Goal: Information Seeking & Learning: Learn about a topic

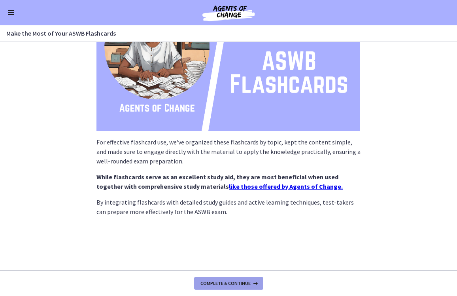
click at [224, 281] on span "Complete & continue" at bounding box center [225, 283] width 50 height 6
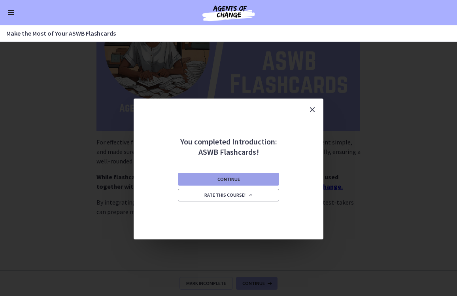
click at [252, 178] on button "Continue" at bounding box center [228, 179] width 101 height 13
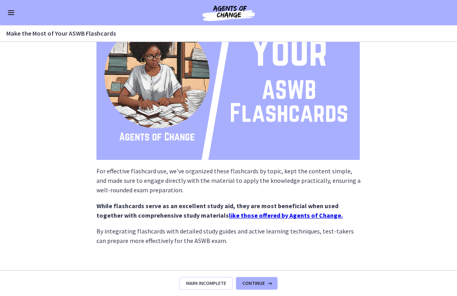
scroll to position [95, 0]
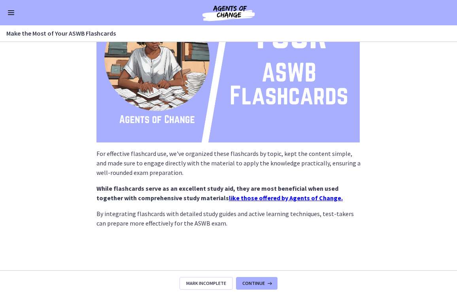
click at [213, 112] on img at bounding box center [227, 68] width 263 height 148
click at [248, 113] on img at bounding box center [227, 68] width 263 height 148
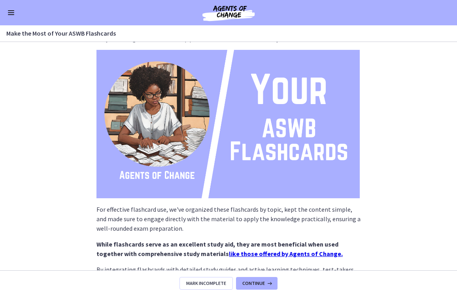
scroll to position [49, 0]
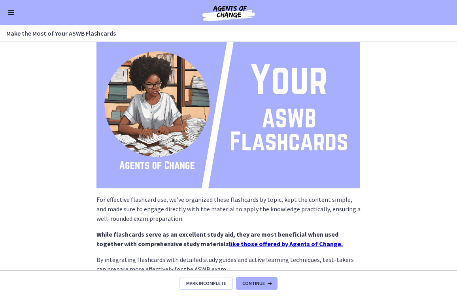
click at [159, 131] on img at bounding box center [227, 114] width 263 height 148
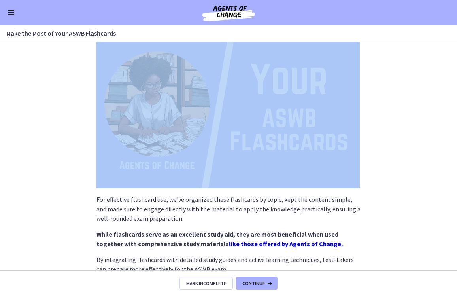
click at [159, 131] on img at bounding box center [227, 114] width 263 height 148
click at [191, 154] on img at bounding box center [227, 114] width 263 height 148
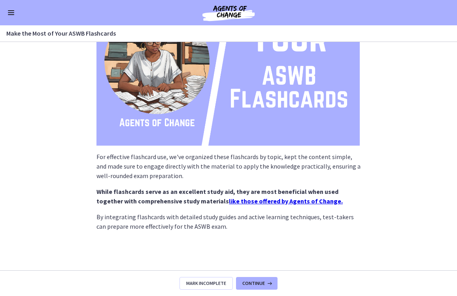
scroll to position [93, 0]
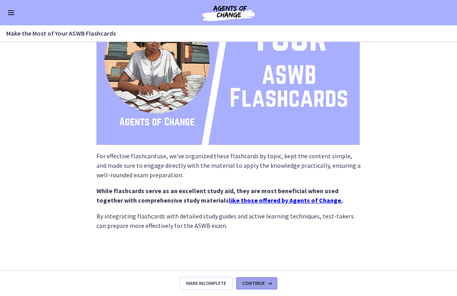
click at [262, 279] on button "Continue" at bounding box center [256, 283] width 41 height 13
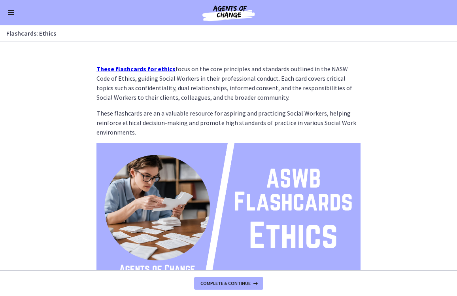
click at [255, 210] on img at bounding box center [228, 217] width 264 height 149
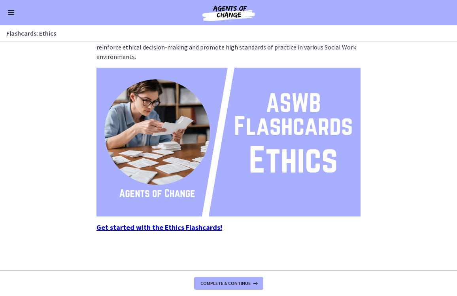
click at [188, 225] on strong "Get started with the Ethics Flashcards!" at bounding box center [159, 226] width 126 height 9
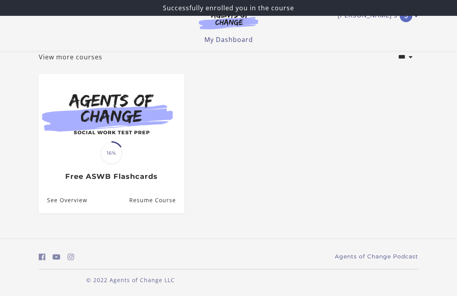
scroll to position [50, 0]
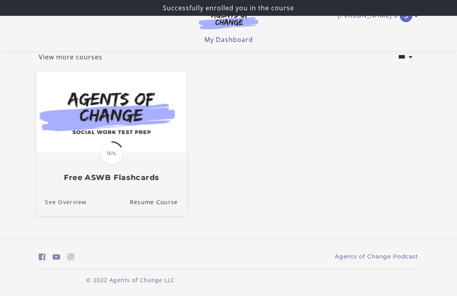
click at [65, 202] on link "See Overview" at bounding box center [61, 201] width 50 height 26
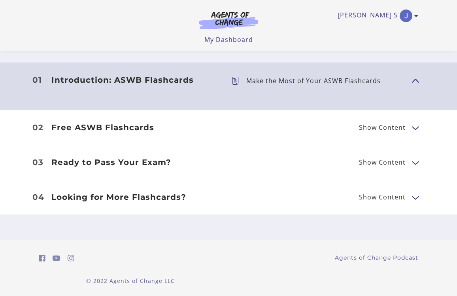
scroll to position [304, 0]
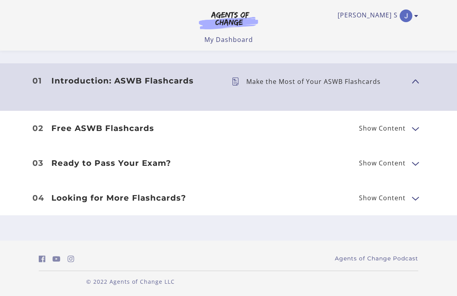
click at [129, 162] on h3 "Ready to Pass Your Exam?" at bounding box center [135, 162] width 168 height 9
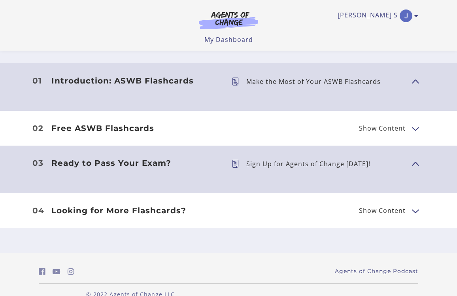
click at [132, 126] on h3 "Free ASWB Flashcards" at bounding box center [135, 127] width 168 height 9
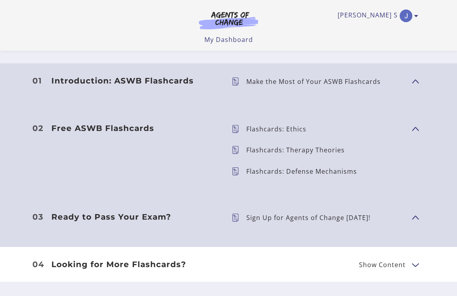
click at [271, 126] on p "Flashcards: Ethics" at bounding box center [279, 129] width 66 height 6
click at [305, 142] on ul "Flashcards: Ethics Flashcards: Therapy Theories Flashcards: Defense Mechanisms" at bounding box center [315, 155] width 180 height 64
click at [111, 212] on h3 "Ready to Pass Your Exam?" at bounding box center [135, 216] width 168 height 9
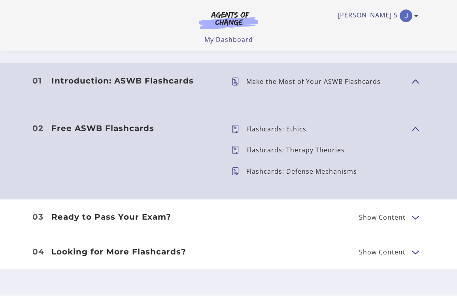
click at [115, 213] on h3 "Ready to Pass Your Exam?" at bounding box center [135, 216] width 168 height 9
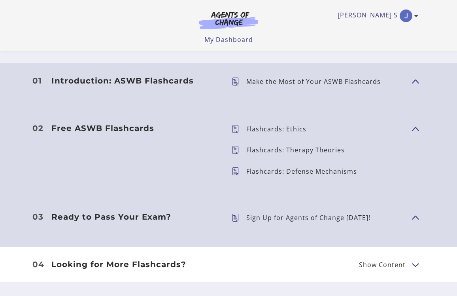
click at [262, 215] on p "Sign Up for Agents of Change Today!" at bounding box center [311, 217] width 130 height 6
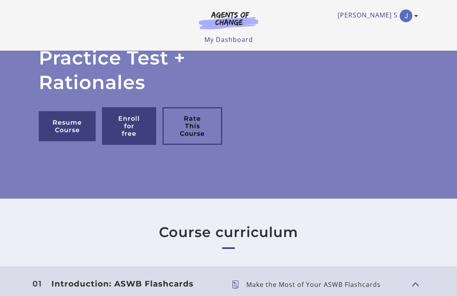
scroll to position [98, 0]
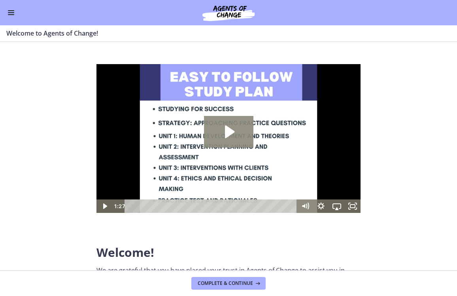
click at [235, 127] on icon "Play Video: c1o6hcmjueu5qasqsu00.mp4" at bounding box center [228, 132] width 49 height 32
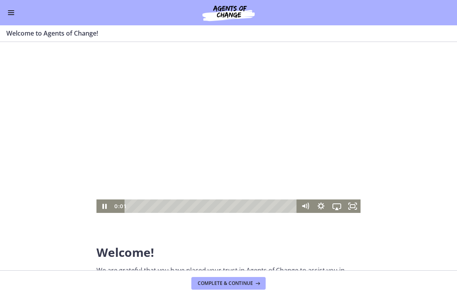
click at [205, 204] on div "Playbar" at bounding box center [211, 205] width 163 height 13
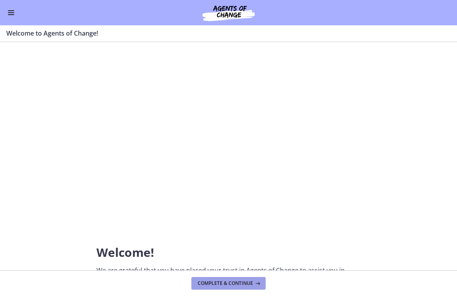
click at [240, 284] on span "Complete & continue" at bounding box center [225, 283] width 55 height 6
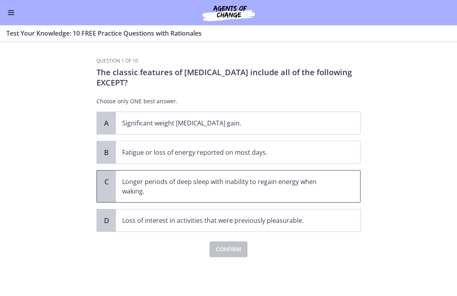
click at [219, 189] on p "Longer periods of deep sleep with inability to regain energy when waking." at bounding box center [230, 186] width 216 height 19
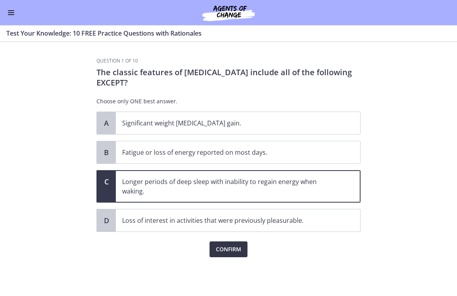
click at [237, 247] on span "Confirm" at bounding box center [228, 248] width 25 height 9
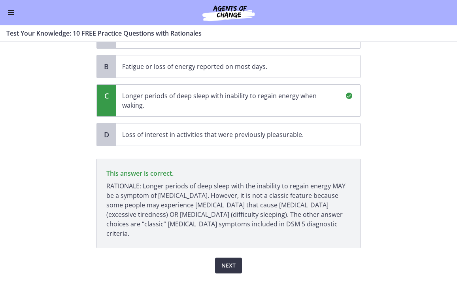
scroll to position [85, 0]
click at [234, 261] on span "Next" at bounding box center [228, 265] width 14 height 9
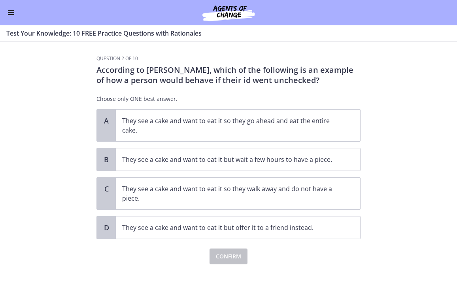
scroll to position [0, 0]
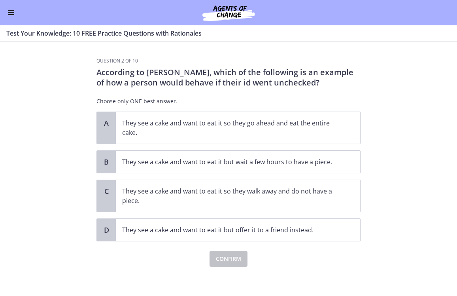
click at [160, 72] on p "According to [PERSON_NAME], which of the following is an example of how a perso…" at bounding box center [228, 77] width 264 height 21
copy p "Freud"
click at [279, 124] on p "They see a cake and want to eat it so they go ahead and eat the entire cake." at bounding box center [230, 127] width 216 height 19
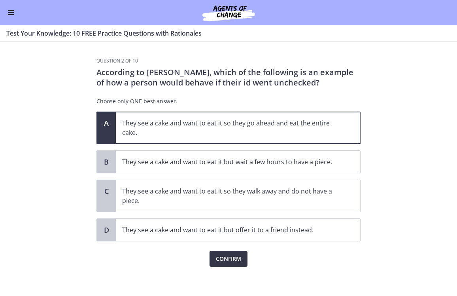
click at [231, 261] on span "Confirm" at bounding box center [228, 258] width 25 height 9
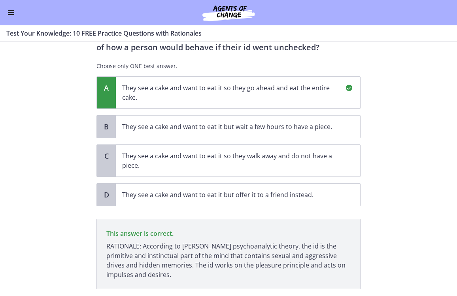
scroll to position [36, 0]
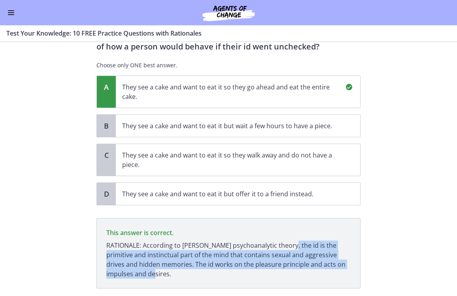
drag, startPoint x: 284, startPoint y: 244, endPoint x: 303, endPoint y: 270, distance: 32.7
click at [303, 270] on p "RATIONALE: According to [PERSON_NAME] psychoanalytic theory, the id is the prim…" at bounding box center [228, 259] width 244 height 38
copy p "id is the primitive and instinctual part of the mind that contains sexual and a…"
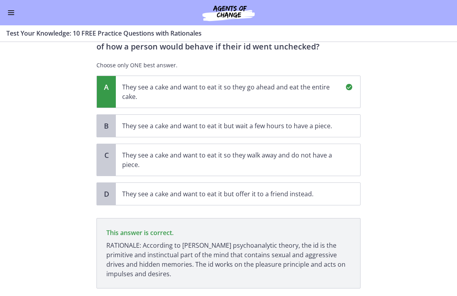
click at [390, 182] on section "Question 2 of 10 According to Freud, which of the following is an example of ho…" at bounding box center [228, 169] width 457 height 254
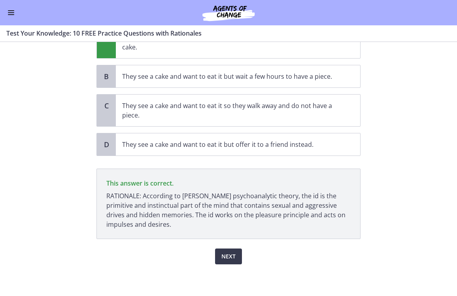
scroll to position [85, 0]
click at [237, 256] on button "Next" at bounding box center [228, 256] width 27 height 16
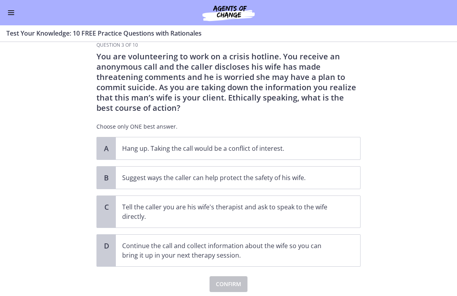
scroll to position [8, 0]
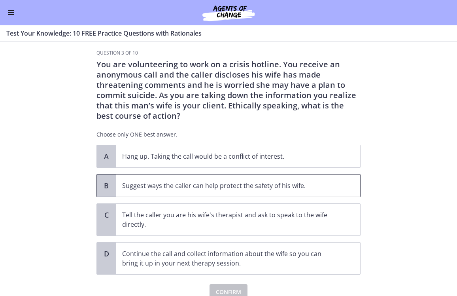
click at [200, 186] on p "Suggest ways the caller can help protect the safety of his wife." at bounding box center [230, 185] width 216 height 9
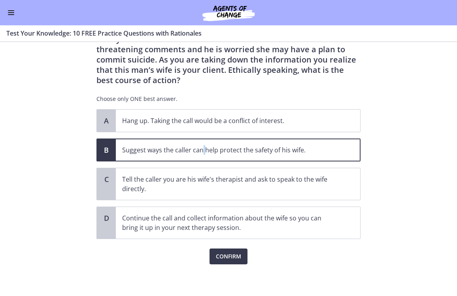
scroll to position [43, 0]
click at [229, 254] on span "Confirm" at bounding box center [228, 255] width 25 height 9
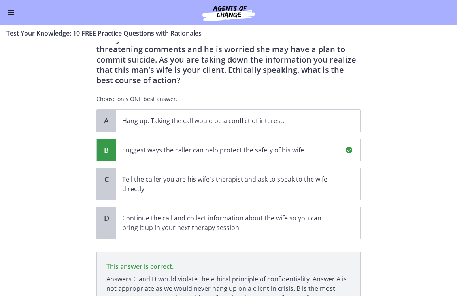
scroll to position [117, 0]
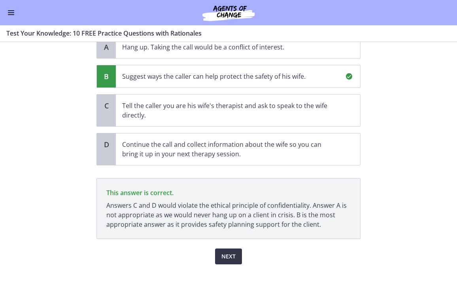
click at [231, 253] on span "Next" at bounding box center [228, 255] width 14 height 9
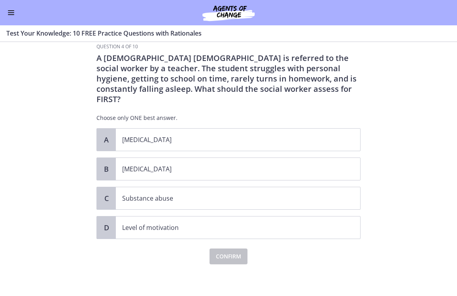
scroll to position [0, 0]
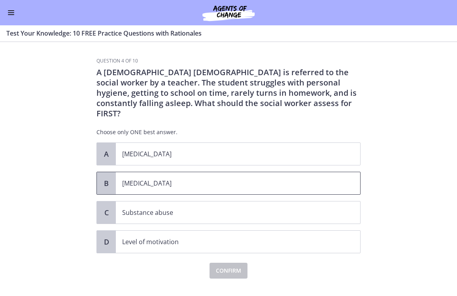
click at [174, 178] on p "Child neglect" at bounding box center [230, 182] width 216 height 9
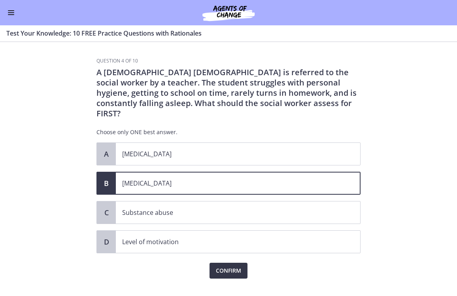
click at [216, 266] on span "Confirm" at bounding box center [228, 270] width 25 height 9
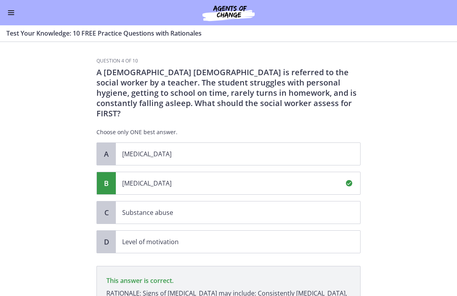
scroll to position [96, 0]
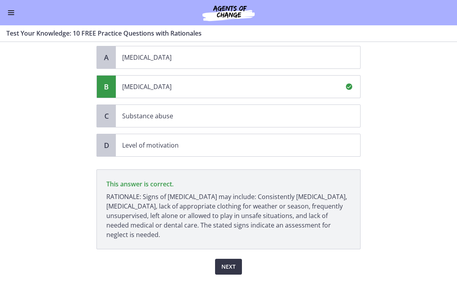
click at [231, 262] on span "Next" at bounding box center [228, 266] width 14 height 9
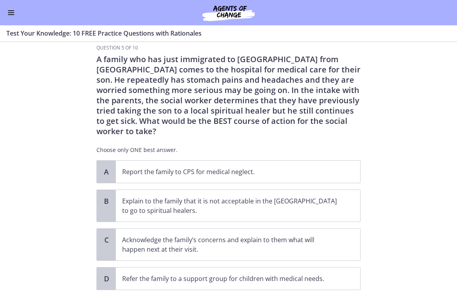
scroll to position [16, 0]
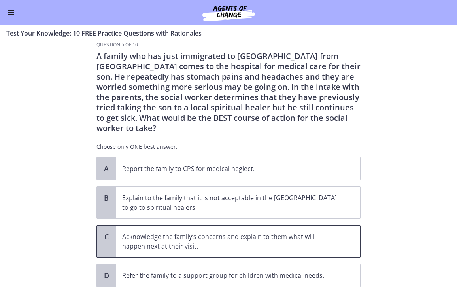
click at [316, 234] on p "Acknowledge the family’s concerns and explain to them what will happen next at …" at bounding box center [230, 241] width 216 height 19
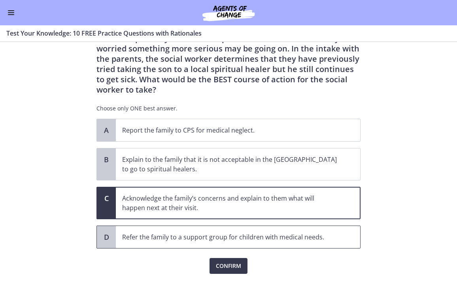
scroll to position [54, 0]
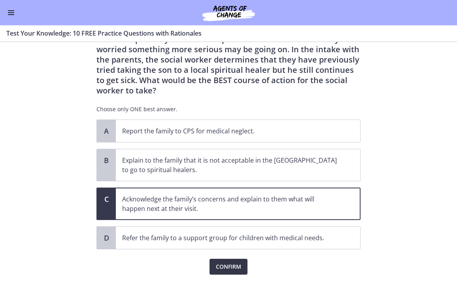
click at [244, 258] on button "Confirm" at bounding box center [228, 266] width 38 height 16
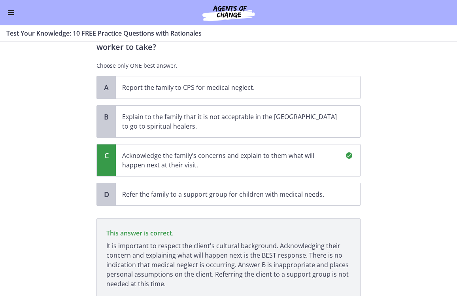
scroll to position [146, 0]
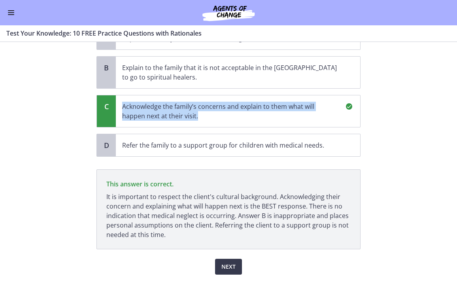
drag, startPoint x: 175, startPoint y: 108, endPoint x: 121, endPoint y: 96, distance: 54.7
click at [121, 96] on span "Acknowledge the family’s concerns and explain to them what will happen next at …" at bounding box center [238, 111] width 244 height 32
copy p "Acknowledge the family’s concerns and explain to them what will happen next at …"
click at [231, 262] on span "Next" at bounding box center [228, 266] width 14 height 9
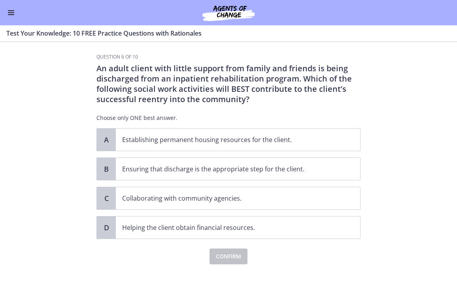
scroll to position [0, 0]
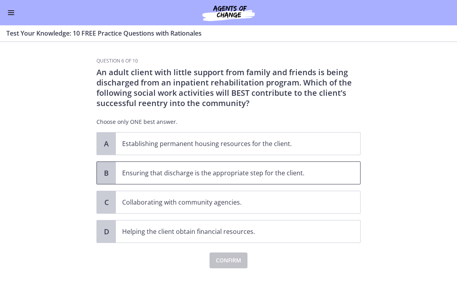
click at [186, 175] on p "Ensuring that discharge is the appropriate step for the client." at bounding box center [230, 172] width 216 height 9
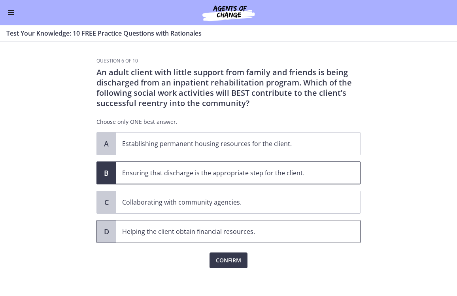
click at [227, 228] on p "Helping the client obtain financial resources." at bounding box center [230, 230] width 216 height 9
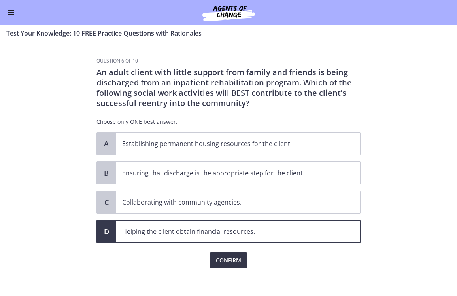
click at [233, 260] on span "Confirm" at bounding box center [228, 259] width 25 height 9
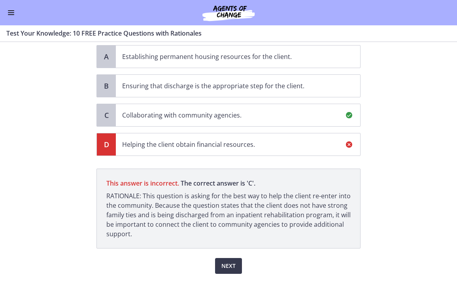
scroll to position [80, 0]
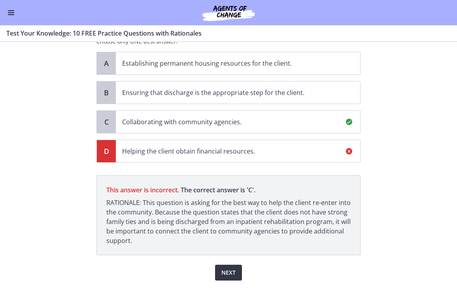
click at [234, 271] on span "Next" at bounding box center [228, 271] width 14 height 9
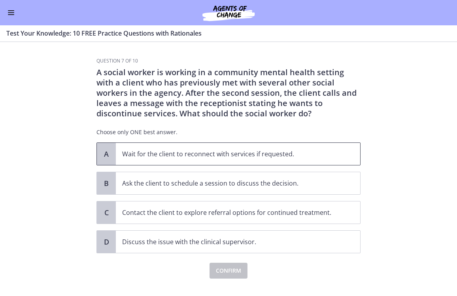
click at [270, 149] on p "Wait for the client to reconnect with services if requested." at bounding box center [230, 153] width 216 height 9
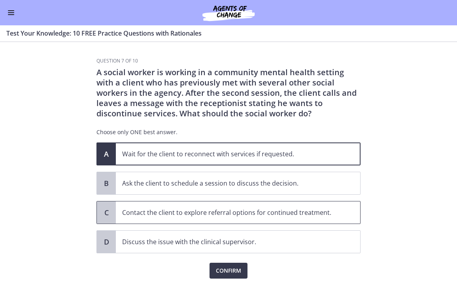
click at [288, 213] on p "Contact the client to explore referral options for continued treatment." at bounding box center [230, 211] width 216 height 9
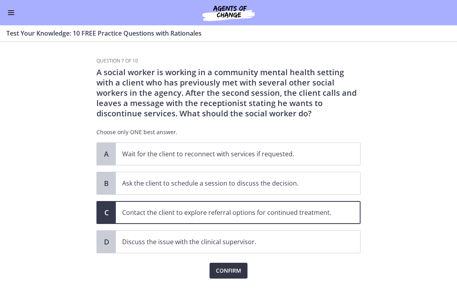
click at [244, 271] on button "Confirm" at bounding box center [228, 270] width 38 height 16
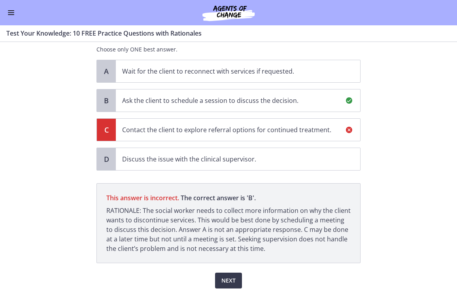
scroll to position [81, 0]
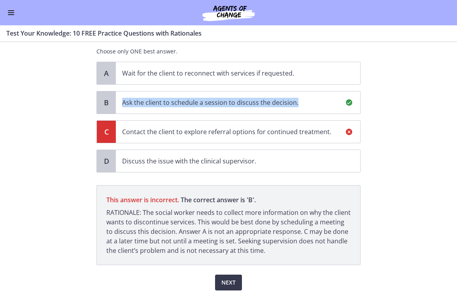
drag, startPoint x: 297, startPoint y: 101, endPoint x: 124, endPoint y: 101, distance: 173.1
click at [124, 101] on p "Ask the client to schedule a session to discuss the decision." at bounding box center [230, 102] width 216 height 9
copy p "Ask the client to schedule a session to discuss the decision."
click at [232, 283] on span "Next" at bounding box center [228, 281] width 14 height 9
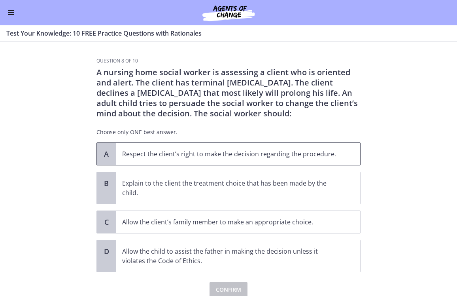
click at [322, 154] on p "Respect the client’s right to make the decision regarding the procedure." at bounding box center [230, 153] width 216 height 9
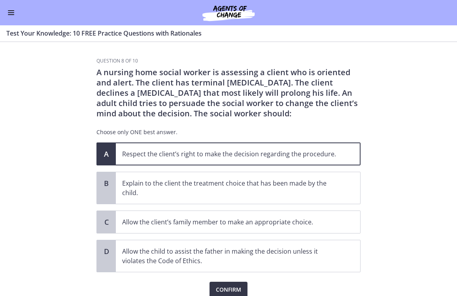
click at [237, 290] on span "Confirm" at bounding box center [228, 288] width 25 height 9
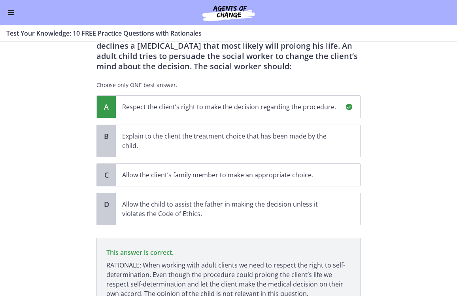
scroll to position [33, 0]
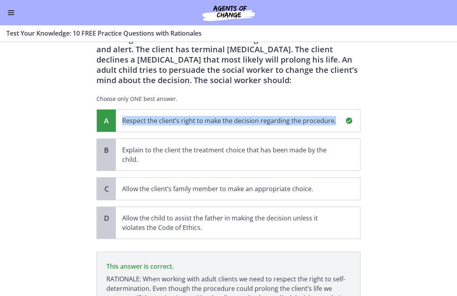
drag, startPoint x: 334, startPoint y: 119, endPoint x: 122, endPoint y: 120, distance: 212.2
click at [122, 120] on span "Respect the client’s right to make the decision regarding the procedure." at bounding box center [238, 120] width 244 height 22
copy p "Respect the client’s right to make the decision regarding the procedure."
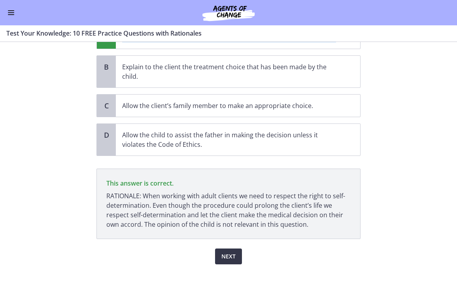
scroll to position [116, 0]
click at [236, 252] on button "Next" at bounding box center [228, 256] width 27 height 16
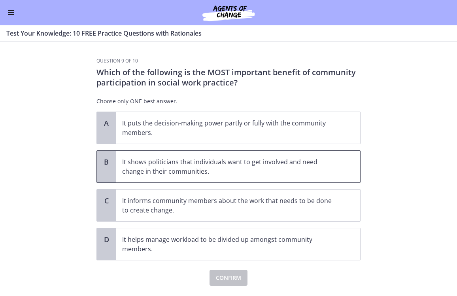
click at [285, 170] on p "It shows politicians that individuals want to get involved and need change in t…" at bounding box center [230, 166] width 216 height 19
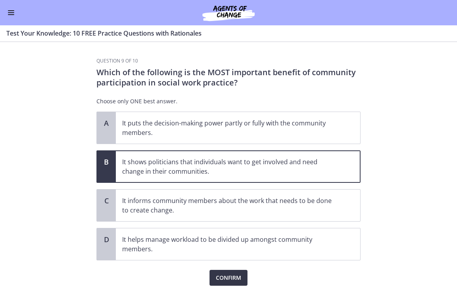
click at [239, 277] on span "Confirm" at bounding box center [228, 277] width 25 height 9
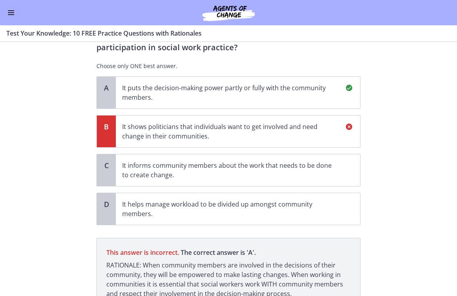
scroll to position [34, 0]
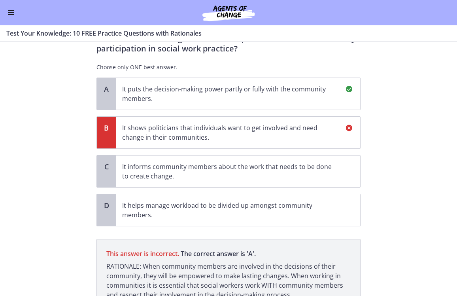
drag, startPoint x: 168, startPoint y: 100, endPoint x: 120, endPoint y: 90, distance: 48.8
click at [120, 90] on span "It puts the decision-making power partly or fully with the community members." at bounding box center [238, 94] width 244 height 32
copy p "It puts the decision-making power partly or fully with the community members."
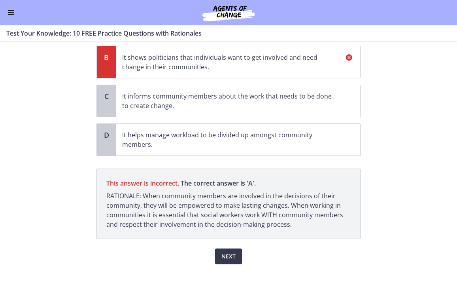
scroll to position [104, 0]
click at [234, 260] on span "Next" at bounding box center [228, 255] width 14 height 9
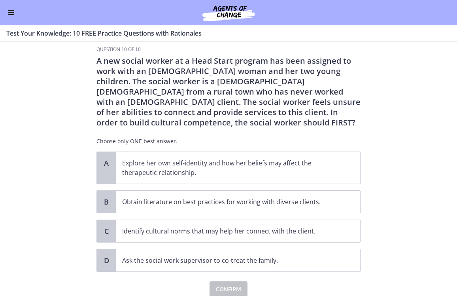
scroll to position [12, 0]
click at [302, 266] on span "Ask the social work supervisor to co-treat the family." at bounding box center [238, 260] width 244 height 22
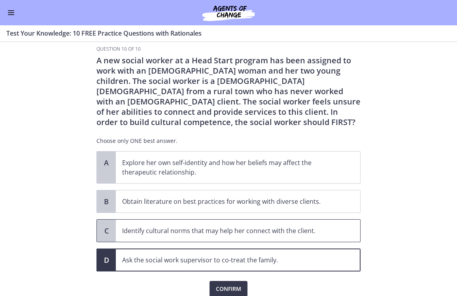
click at [279, 232] on p "Identify cultural norms that may help her connect with the client." at bounding box center [230, 230] width 216 height 9
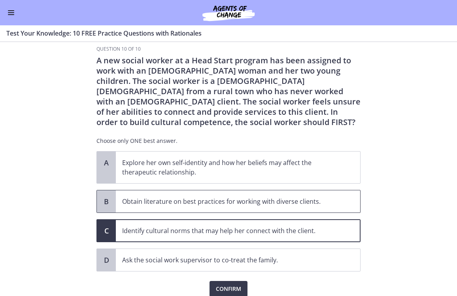
click at [278, 204] on p "Obtain literature on best practices for working with diverse clients." at bounding box center [230, 200] width 216 height 9
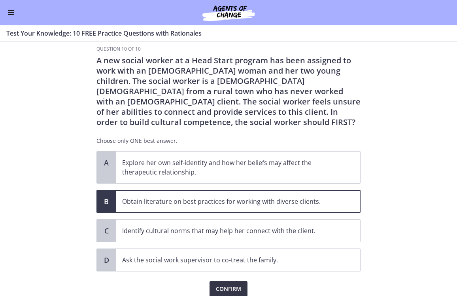
click at [232, 283] on button "Confirm" at bounding box center [228, 289] width 38 height 16
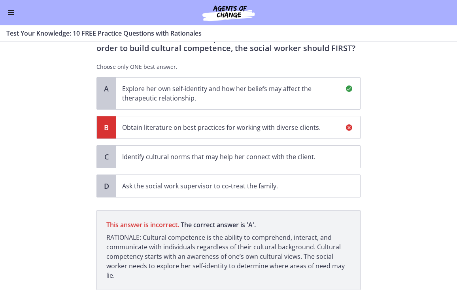
scroll to position [85, 0]
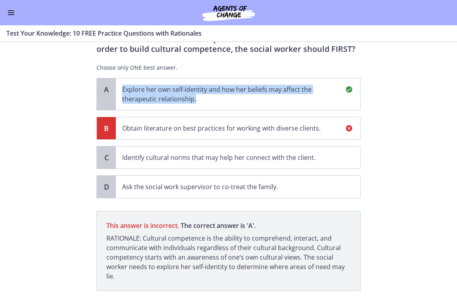
drag, startPoint x: 203, startPoint y: 102, endPoint x: 118, endPoint y: 89, distance: 86.2
click at [118, 89] on span "Explore her own self-identity and how her beliefs may affect the therapeutic re…" at bounding box center [238, 94] width 244 height 32
copy p "Explore her own self-identity and how her beliefs may affect the therapeutic re…"
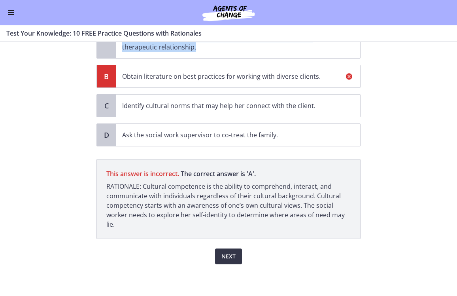
scroll to position [137, 0]
click at [230, 261] on button "Next" at bounding box center [228, 256] width 27 height 16
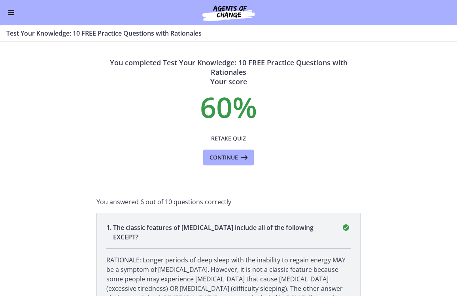
scroll to position [11, 0]
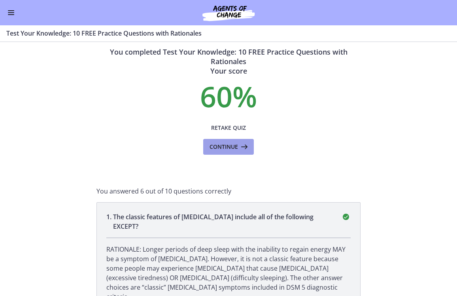
click at [235, 149] on span "Continue" at bounding box center [223, 146] width 28 height 9
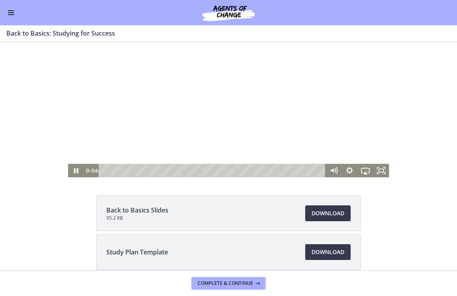
scroll to position [44, 0]
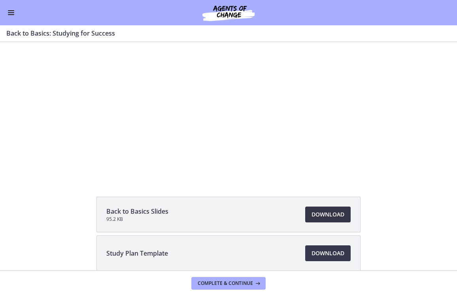
click at [331, 215] on span "Download Opens in a new window" at bounding box center [327, 213] width 33 height 9
click at [329, 255] on span "Download Opens in a new window" at bounding box center [327, 252] width 33 height 9
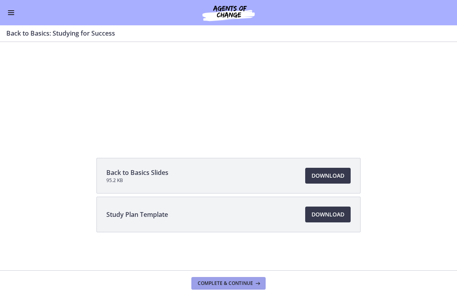
scroll to position [83, 0]
click at [223, 284] on span "Complete & continue" at bounding box center [225, 283] width 55 height 6
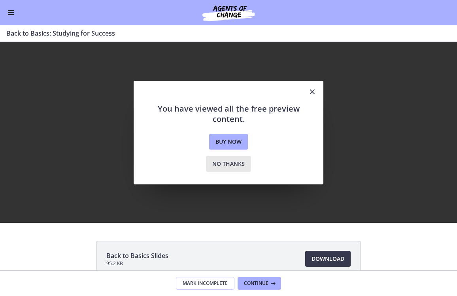
click at [230, 162] on span "No thanks" at bounding box center [228, 163] width 32 height 9
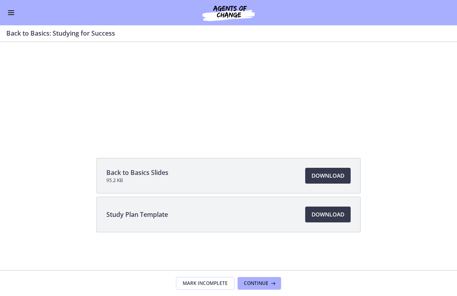
scroll to position [83, 0]
click at [261, 280] on span "Continue" at bounding box center [256, 283] width 24 height 6
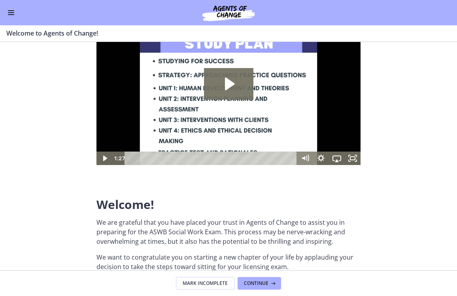
scroll to position [62, 0]
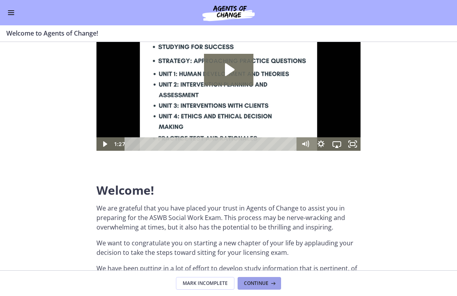
click at [267, 284] on span "Continue" at bounding box center [256, 283] width 24 height 6
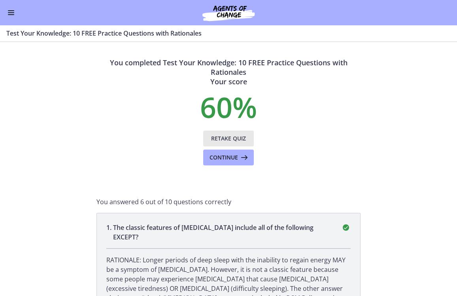
click at [230, 136] on span "Retake Quiz" at bounding box center [228, 138] width 35 height 9
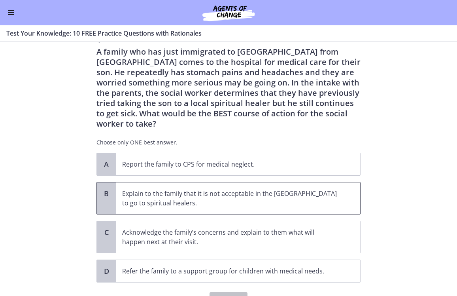
scroll to position [28, 0]
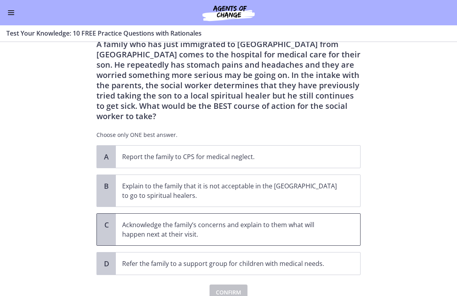
click at [261, 220] on p "Acknowledge the family’s concerns and explain to them what will happen next at …" at bounding box center [230, 229] width 216 height 19
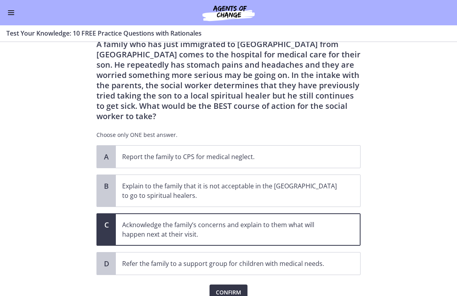
click at [236, 287] on span "Confirm" at bounding box center [228, 291] width 25 height 9
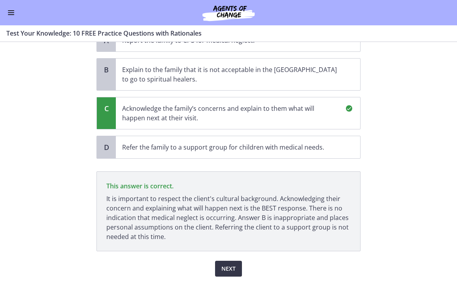
scroll to position [146, 0]
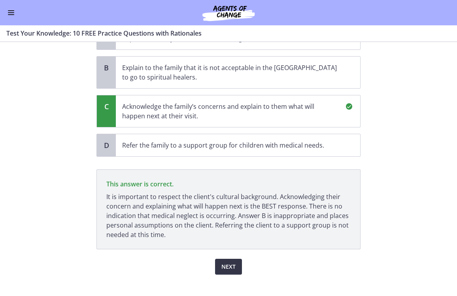
click at [229, 262] on span "Next" at bounding box center [228, 266] width 14 height 9
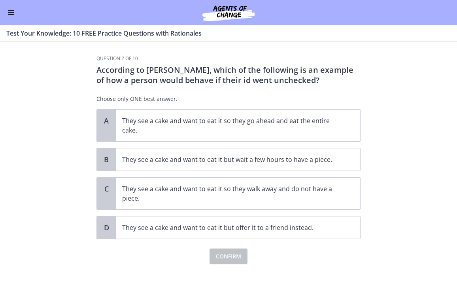
scroll to position [0, 0]
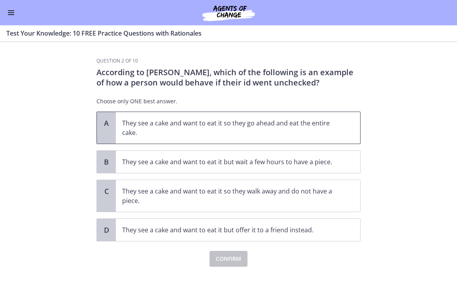
click at [229, 132] on p "They see a cake and want to eat it so they go ahead and eat the entire cake." at bounding box center [230, 127] width 216 height 19
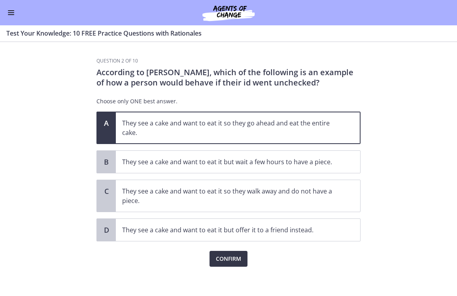
click at [234, 255] on span "Confirm" at bounding box center [228, 258] width 25 height 9
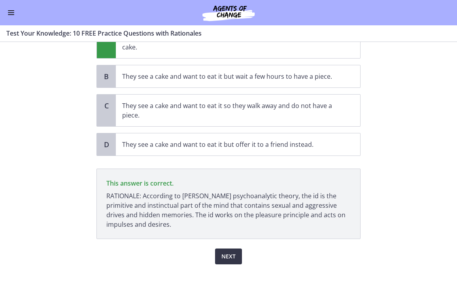
scroll to position [85, 0]
click at [234, 257] on span "Next" at bounding box center [228, 255] width 14 height 9
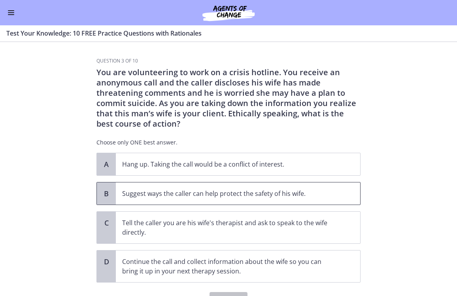
click at [224, 194] on p "Suggest ways the caller can help protect the safety of his wife." at bounding box center [230, 192] width 216 height 9
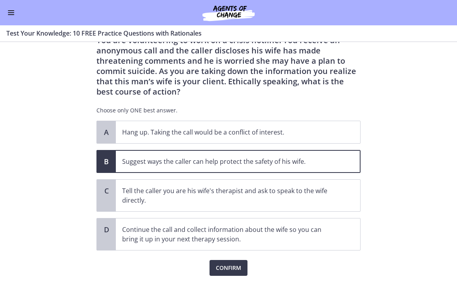
scroll to position [40, 0]
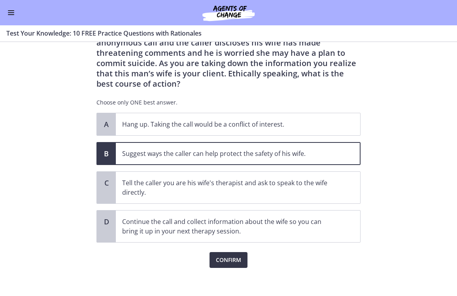
click at [231, 257] on span "Confirm" at bounding box center [228, 259] width 25 height 9
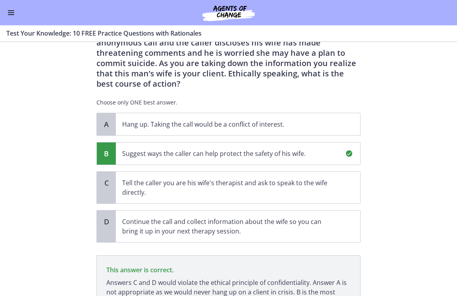
scroll to position [117, 0]
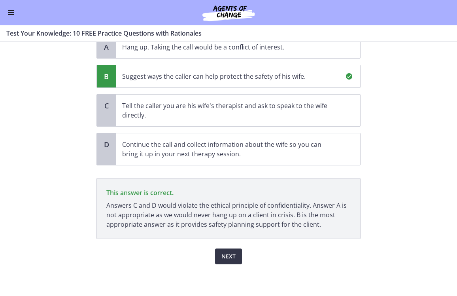
click at [231, 257] on span "Next" at bounding box center [228, 255] width 14 height 9
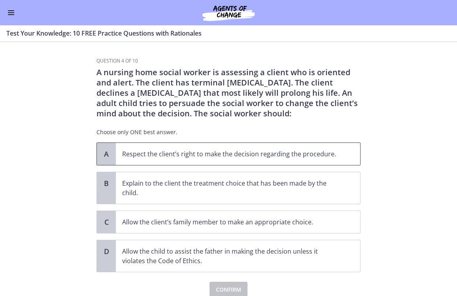
click at [231, 153] on p "Respect the client’s right to make the decision regarding the procedure." at bounding box center [230, 153] width 216 height 9
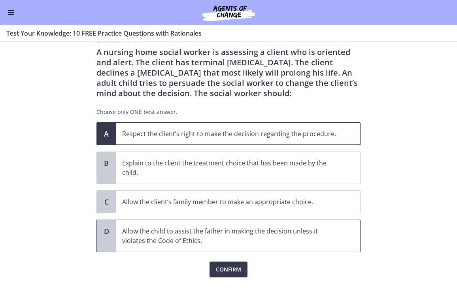
scroll to position [22, 0]
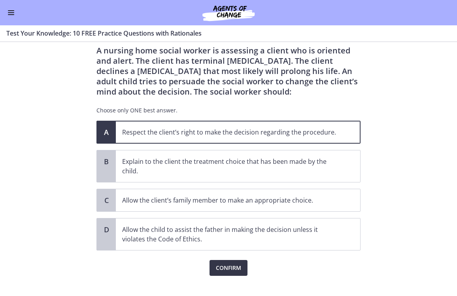
click at [242, 265] on button "Confirm" at bounding box center [228, 268] width 38 height 16
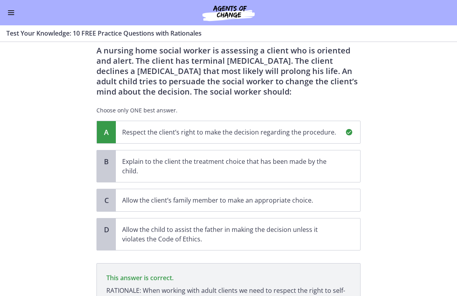
scroll to position [116, 0]
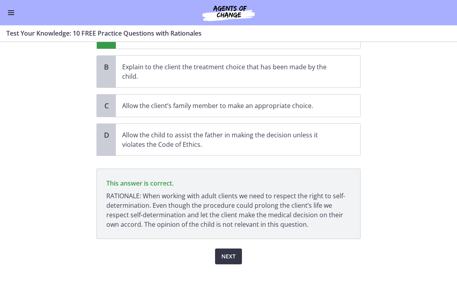
click at [226, 256] on span "Next" at bounding box center [228, 255] width 14 height 9
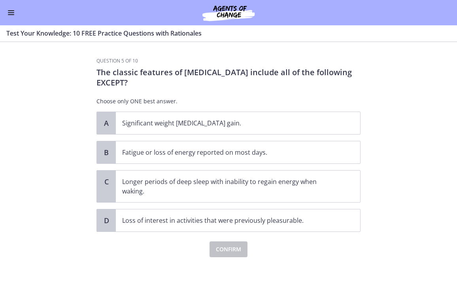
scroll to position [0, 0]
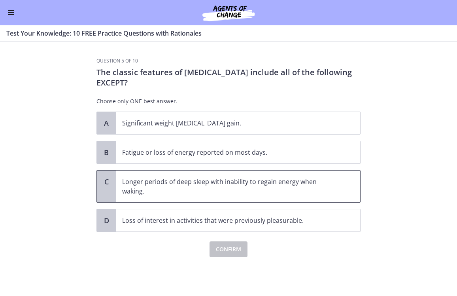
click at [210, 183] on p "Longer periods of deep sleep with inability to regain energy when waking." at bounding box center [230, 186] width 216 height 19
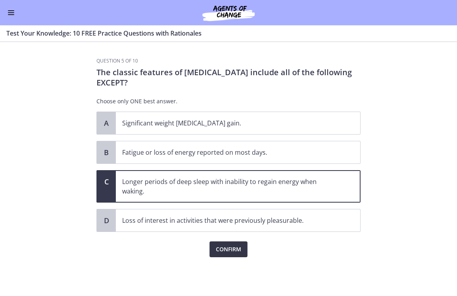
click at [225, 247] on span "Confirm" at bounding box center [228, 248] width 25 height 9
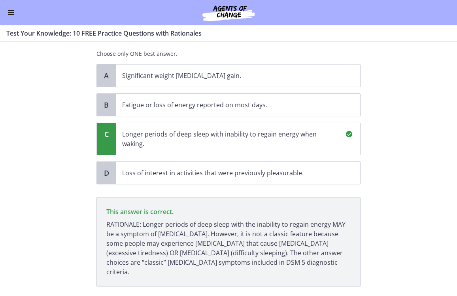
scroll to position [85, 0]
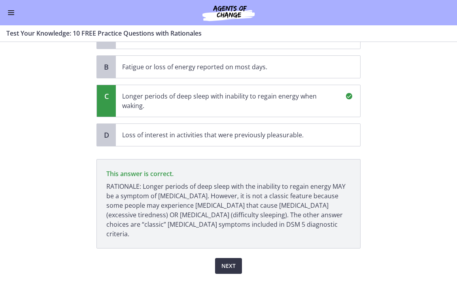
click at [230, 261] on span "Next" at bounding box center [228, 265] width 14 height 9
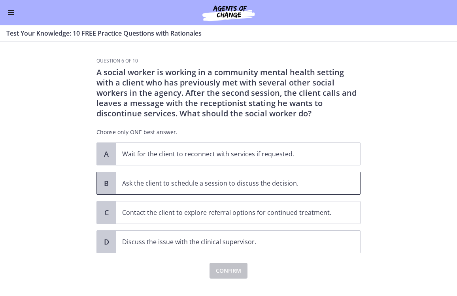
click at [217, 186] on p "Ask the client to schedule a session to discuss the decision." at bounding box center [230, 182] width 216 height 9
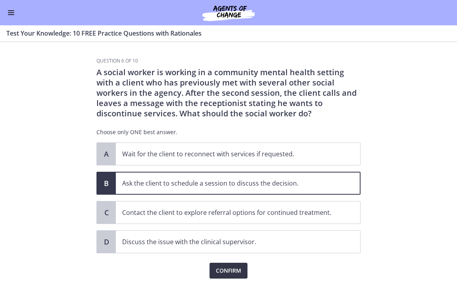
click at [227, 271] on span "Confirm" at bounding box center [228, 270] width 25 height 9
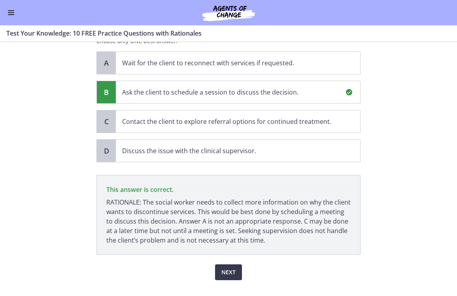
scroll to position [92, 0]
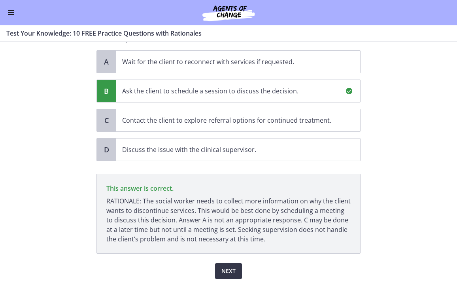
click at [234, 264] on button "Next" at bounding box center [228, 271] width 27 height 16
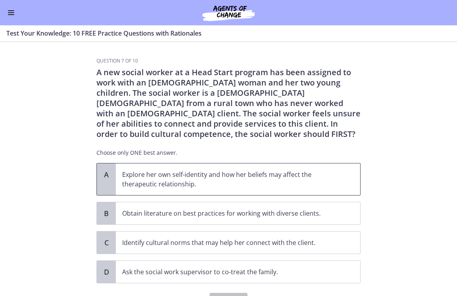
click at [250, 181] on p "Explore her own self-identity and how her beliefs may affect the therapeutic re…" at bounding box center [230, 178] width 216 height 19
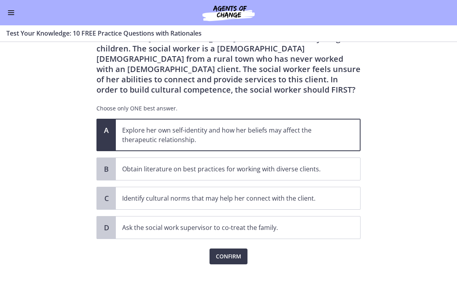
scroll to position [44, 0]
click at [242, 254] on button "Confirm" at bounding box center [228, 256] width 38 height 16
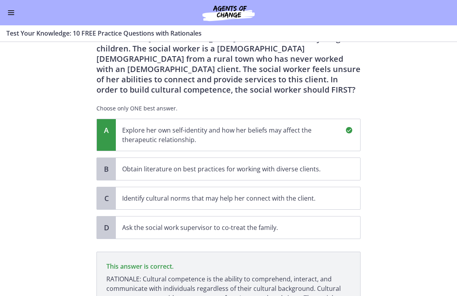
scroll to position [137, 0]
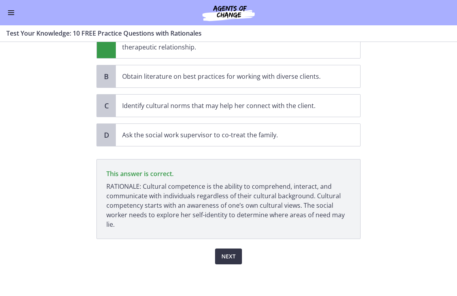
click at [240, 258] on button "Next" at bounding box center [228, 256] width 27 height 16
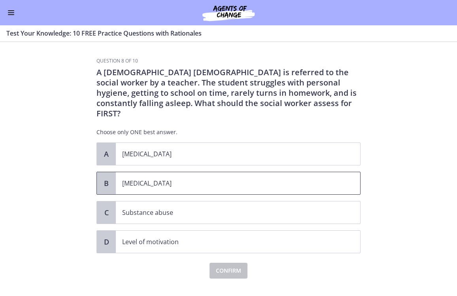
click at [229, 181] on span "Child neglect" at bounding box center [238, 183] width 244 height 22
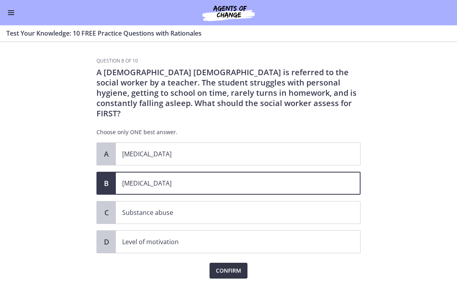
click at [228, 266] on span "Confirm" at bounding box center [228, 270] width 25 height 9
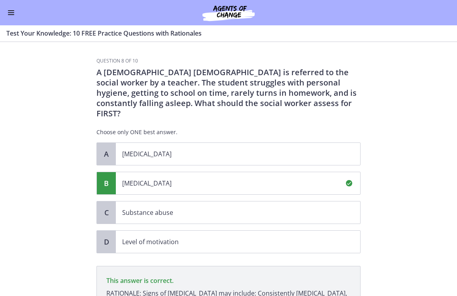
scroll to position [96, 0]
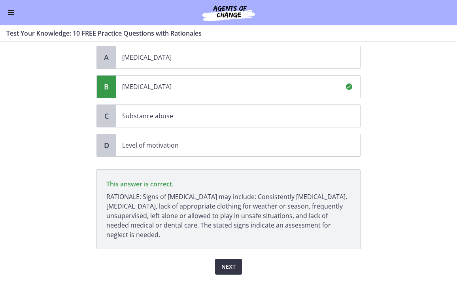
click at [228, 262] on span "Next" at bounding box center [228, 266] width 14 height 9
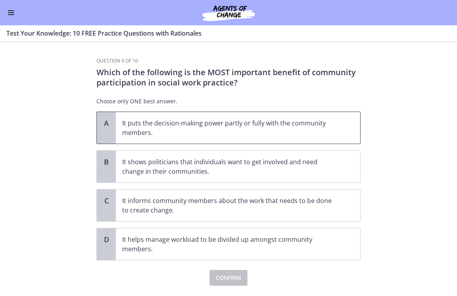
click at [220, 132] on p "It puts the decision-making power partly or fully with the community members." at bounding box center [230, 127] width 216 height 19
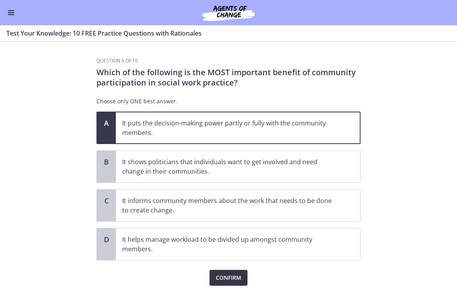
click at [222, 272] on button "Confirm" at bounding box center [228, 277] width 38 height 16
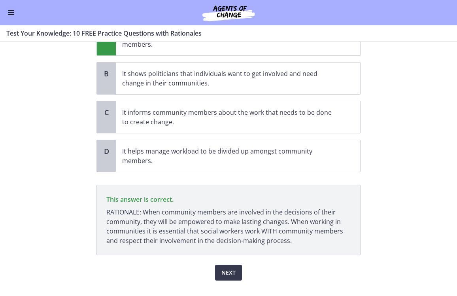
scroll to position [89, 0]
click at [231, 273] on span "Next" at bounding box center [228, 271] width 14 height 9
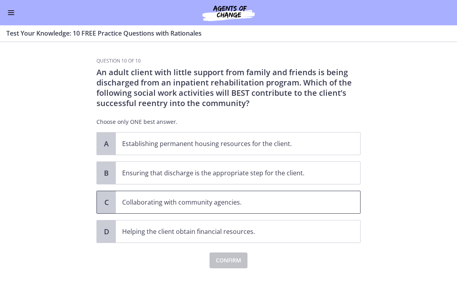
click at [232, 202] on p "Collaborating with community agencies." at bounding box center [230, 201] width 216 height 9
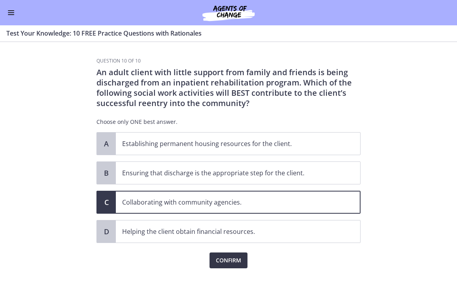
click at [226, 257] on span "Confirm" at bounding box center [228, 259] width 25 height 9
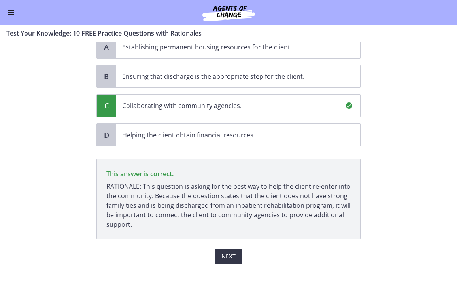
scroll to position [96, 0]
click at [232, 254] on span "Next" at bounding box center [228, 255] width 14 height 9
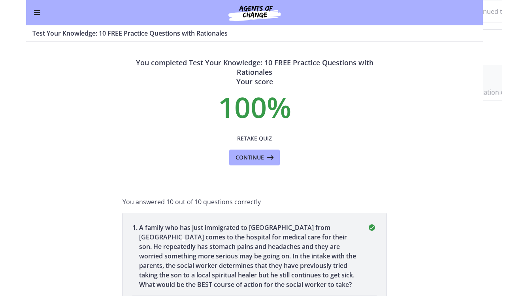
scroll to position [0, 0]
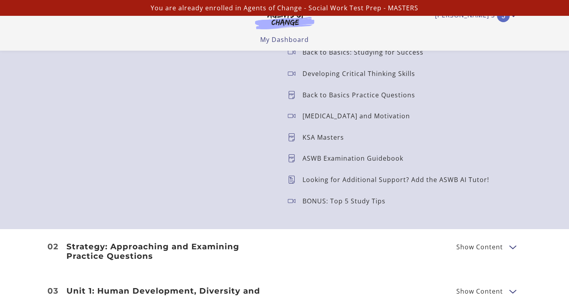
scroll to position [906, 0]
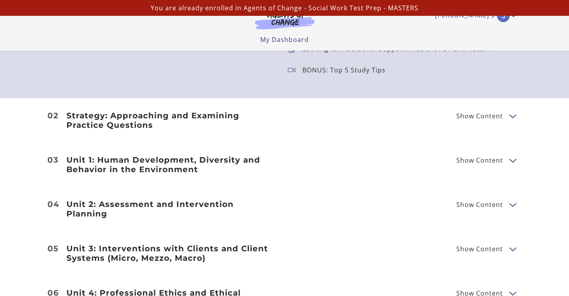
click at [213, 119] on h3 "Strategy: Approaching and Examining Practice Questions" at bounding box center [170, 120] width 209 height 19
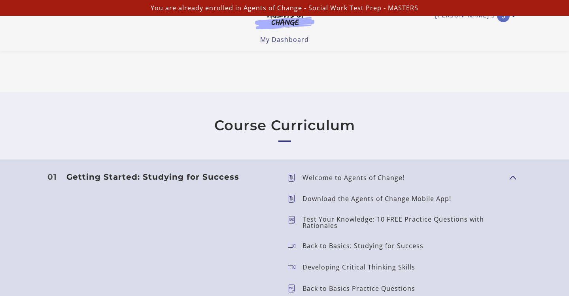
scroll to position [587, 0]
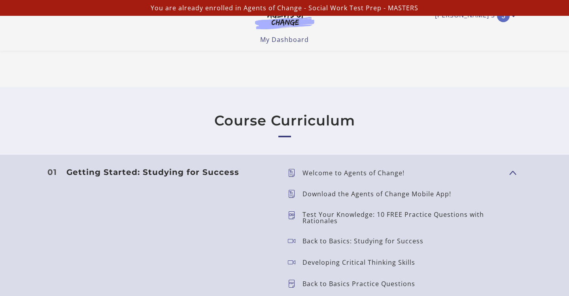
click at [204, 168] on h3 "Getting Started: Studying for Success" at bounding box center [170, 171] width 209 height 9
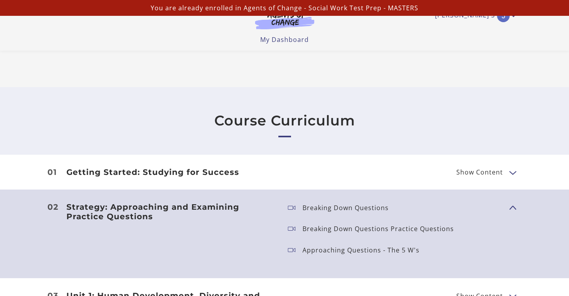
click at [204, 168] on h3 "Getting Started: Studying for Success" at bounding box center [170, 171] width 209 height 9
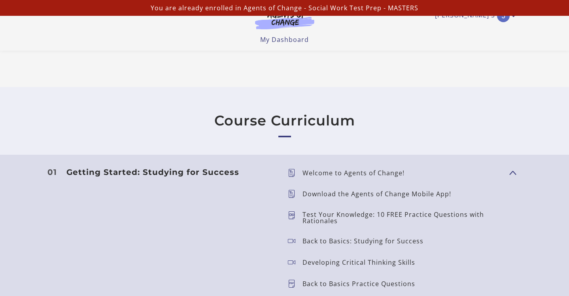
click at [307, 171] on p "Welcome to Agents of Change!" at bounding box center [356, 172] width 108 height 6
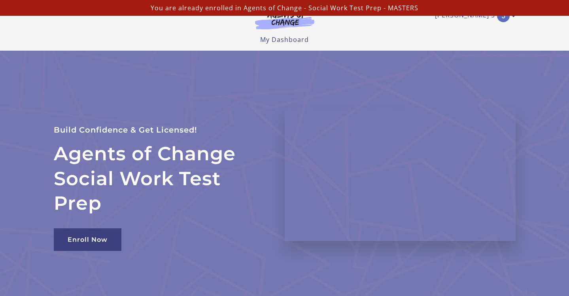
scroll to position [0, 0]
click at [404, 6] on p "You are already enrolled in Agents of Change - Social Work Test Prep - MASTERS" at bounding box center [284, 7] width 562 height 9
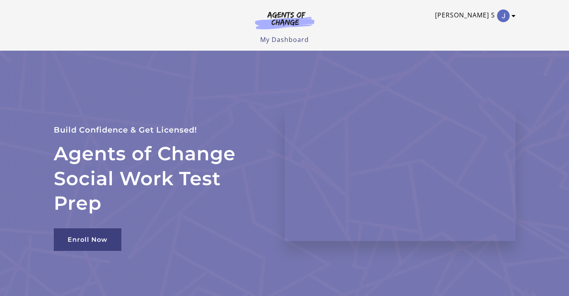
click at [466, 15] on link "Jaspreet S" at bounding box center [473, 15] width 77 height 13
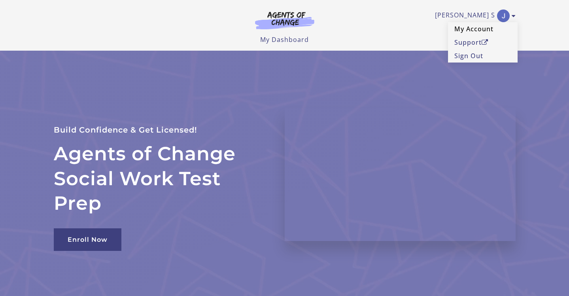
click at [467, 28] on link "My Account" at bounding box center [483, 28] width 70 height 13
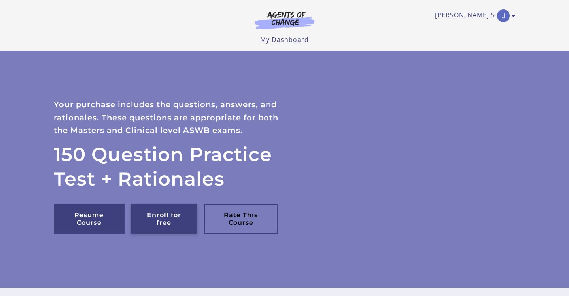
click at [169, 227] on link "Enroll for free" at bounding box center [164, 218] width 66 height 30
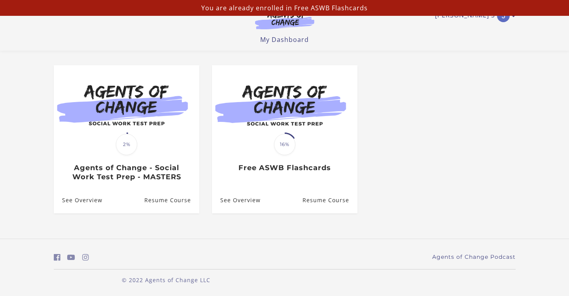
scroll to position [58, 0]
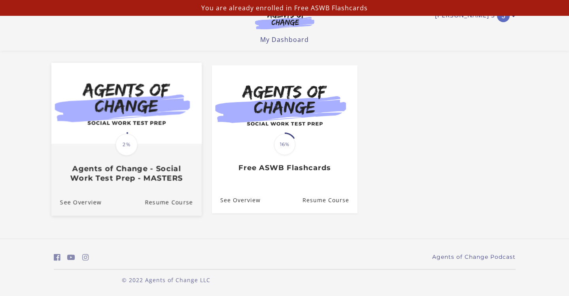
click at [142, 164] on div "Translation missing: en.liquid.partials.dashboard_course_card.progress_descript…" at bounding box center [126, 163] width 150 height 38
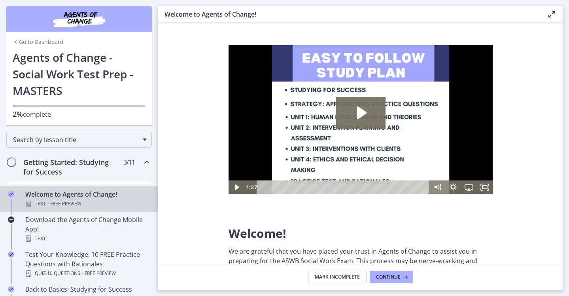
click at [61, 168] on h2 "Getting Started: Studying for Success" at bounding box center [71, 166] width 96 height 19
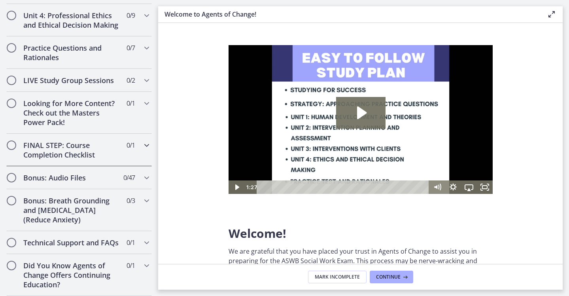
scroll to position [347, 0]
click at [70, 177] on h2 "Bonus: Audio Files" at bounding box center [71, 177] width 96 height 9
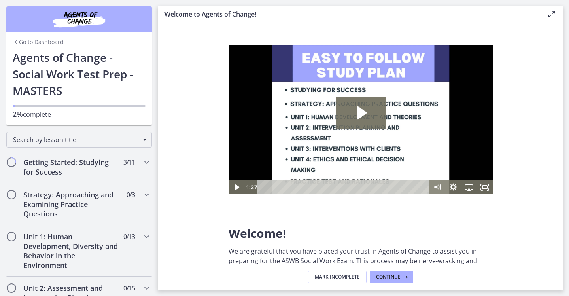
scroll to position [0, 0]
click at [64, 169] on h2 "Getting Started: Studying for Success" at bounding box center [71, 166] width 96 height 19
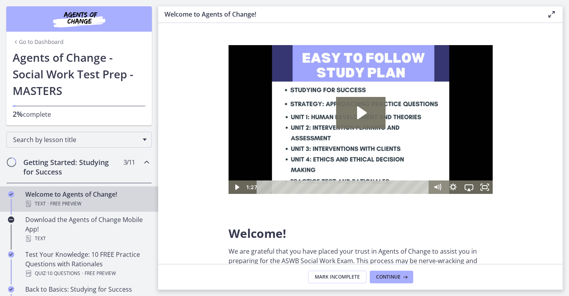
click at [47, 195] on div "Welcome to Agents of Change! Text · Free preview" at bounding box center [86, 198] width 123 height 19
click at [367, 118] on icon "Play Video: c1o6hcmjueu5qasqsu00.mp4" at bounding box center [359, 113] width 49 height 32
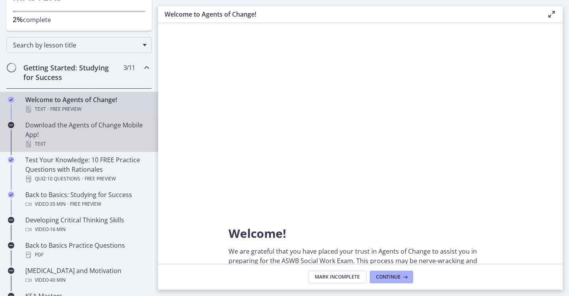
scroll to position [95, 0]
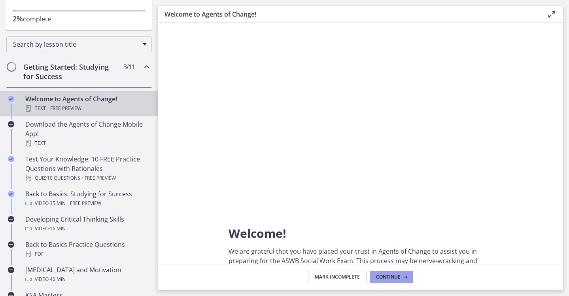
click at [396, 274] on span "Continue" at bounding box center [388, 276] width 24 height 6
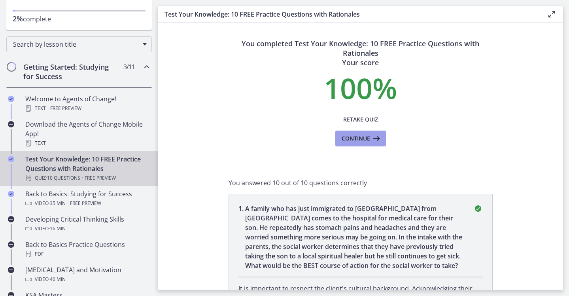
click at [365, 141] on span "Continue" at bounding box center [355, 138] width 28 height 9
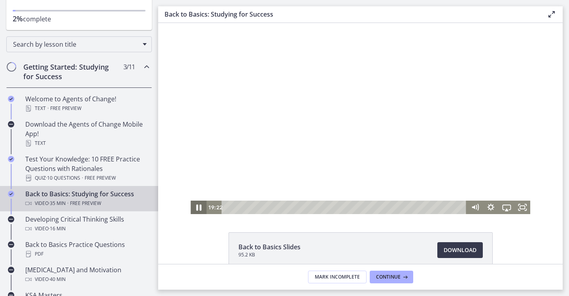
click at [201, 207] on icon "Pause" at bounding box center [198, 207] width 5 height 6
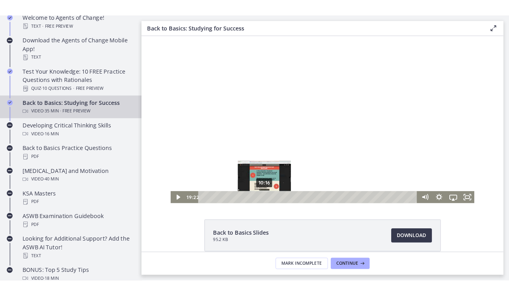
scroll to position [6, 0]
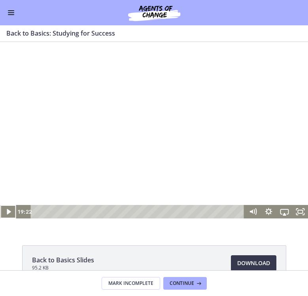
click at [149, 139] on div at bounding box center [154, 131] width 308 height 173
click at [234, 148] on div at bounding box center [154, 131] width 308 height 173
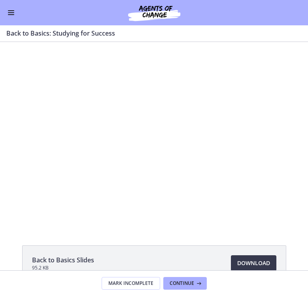
click at [234, 148] on div at bounding box center [154, 131] width 308 height 173
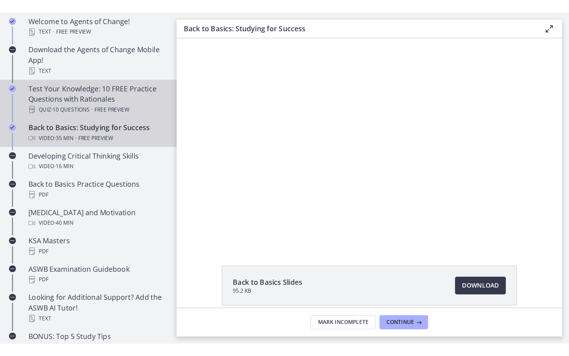
scroll to position [167, 0]
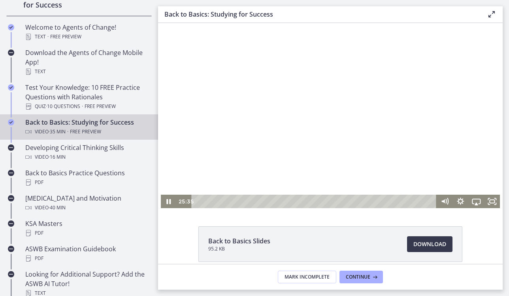
click at [296, 142] on div at bounding box center [330, 112] width 339 height 191
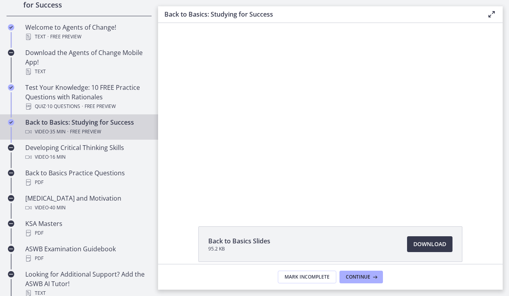
click at [296, 142] on div at bounding box center [330, 112] width 339 height 191
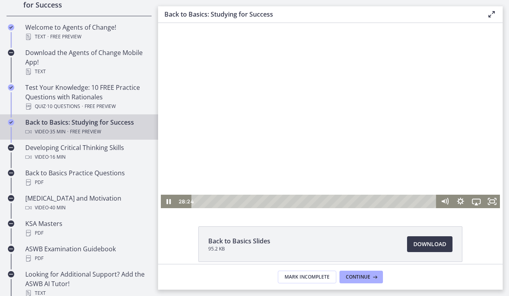
click at [345, 166] on div at bounding box center [330, 112] width 339 height 191
click at [283, 142] on div at bounding box center [330, 112] width 339 height 191
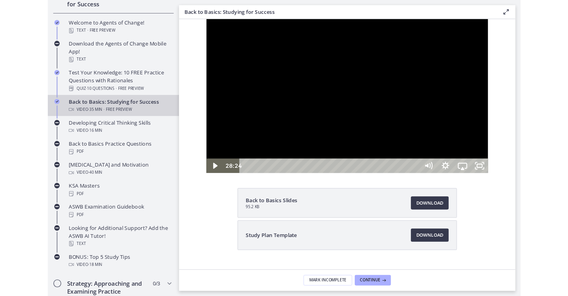
scroll to position [0, 0]
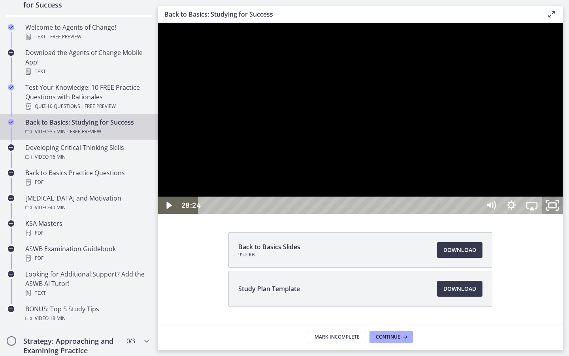
click at [565, 216] on icon "Unfullscreen" at bounding box center [552, 205] width 24 height 21
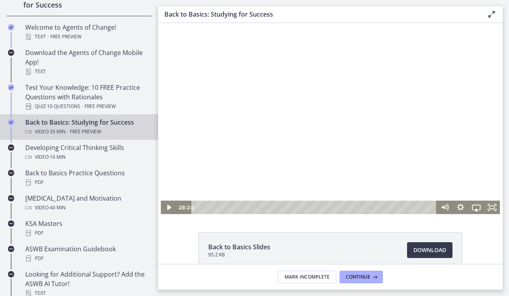
click at [331, 144] on div at bounding box center [330, 118] width 339 height 191
click at [366, 166] on div at bounding box center [330, 118] width 339 height 191
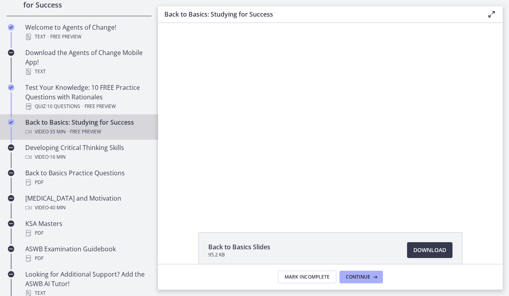
click at [366, 166] on div at bounding box center [330, 118] width 339 height 191
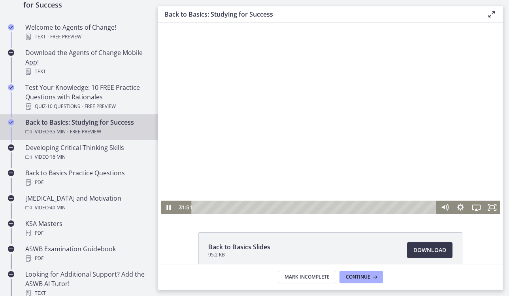
click at [305, 186] on div at bounding box center [330, 118] width 339 height 191
click at [277, 146] on div at bounding box center [330, 118] width 339 height 191
click at [320, 183] on div at bounding box center [330, 118] width 339 height 191
click at [309, 140] on div at bounding box center [330, 118] width 339 height 191
click at [305, 132] on div at bounding box center [330, 118] width 339 height 191
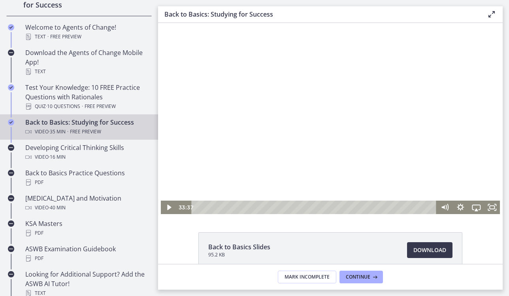
click at [303, 160] on div at bounding box center [330, 118] width 339 height 191
click at [268, 126] on div at bounding box center [330, 118] width 339 height 191
click at [379, 98] on div at bounding box center [330, 118] width 339 height 191
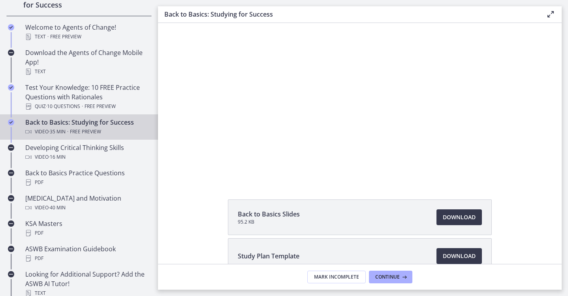
scroll to position [36, 0]
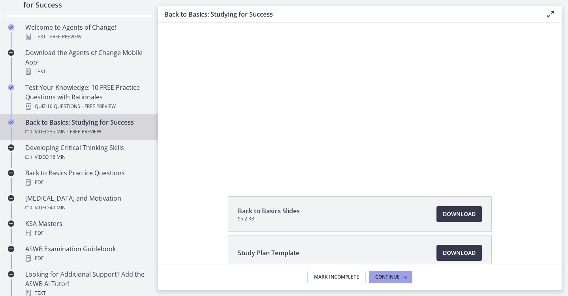
click at [403, 279] on icon at bounding box center [404, 276] width 8 height 6
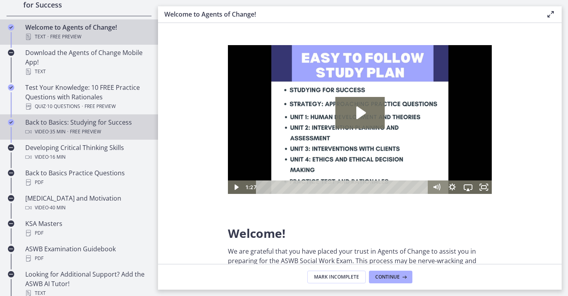
click at [115, 127] on div "Video · 35 min · Free preview" at bounding box center [86, 131] width 123 height 9
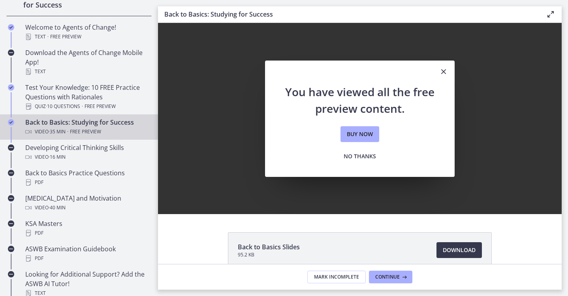
click at [442, 77] on button "Close" at bounding box center [444, 71] width 22 height 23
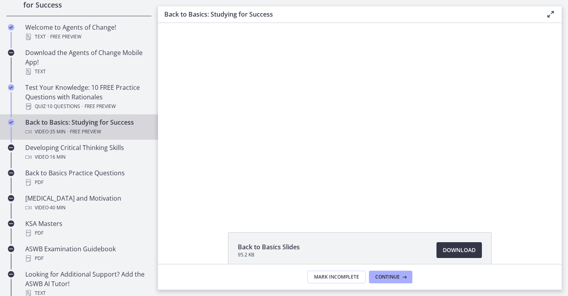
click at [453, 248] on span "Download Opens in a new window" at bounding box center [459, 249] width 33 height 9
click at [401, 279] on icon at bounding box center [404, 276] width 8 height 6
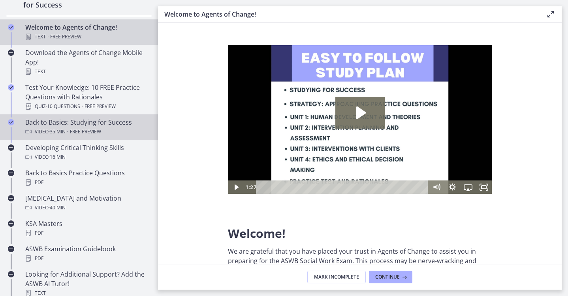
click at [100, 123] on div "Back to Basics: Studying for Success Video · 35 min · Free preview" at bounding box center [86, 126] width 123 height 19
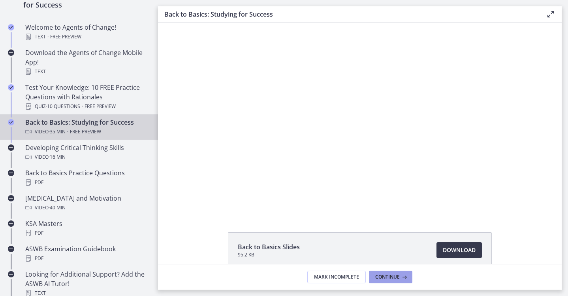
click at [383, 273] on span "Continue" at bounding box center [387, 276] width 24 height 6
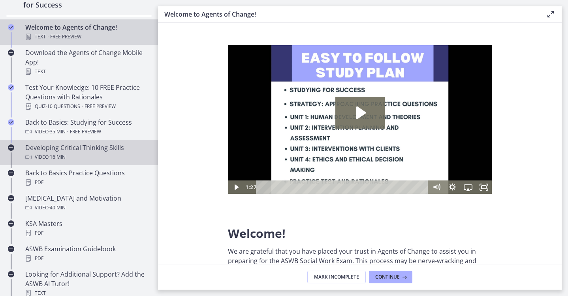
click at [99, 149] on div "Developing Critical Thinking Skills Video · 16 min" at bounding box center [86, 152] width 123 height 19
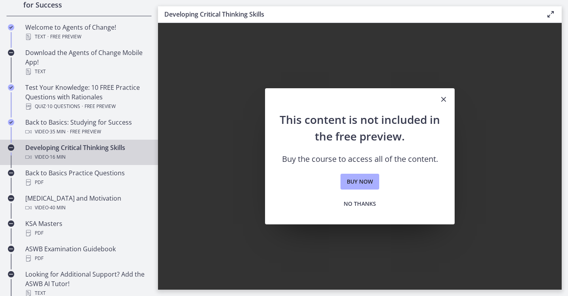
click at [443, 100] on icon "Close" at bounding box center [443, 98] width 9 height 9
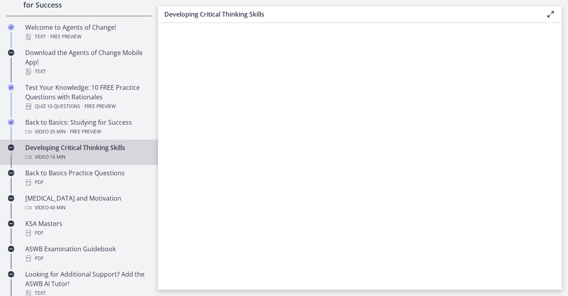
click at [93, 149] on div "Developing Critical Thinking Skills Video · 16 min" at bounding box center [86, 152] width 123 height 19
click at [552, 12] on icon at bounding box center [550, 13] width 9 height 9
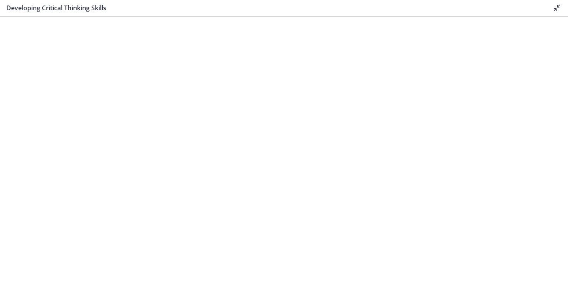
click at [554, 8] on icon at bounding box center [556, 7] width 9 height 9
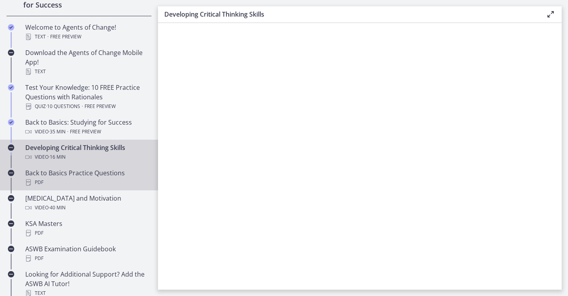
click at [94, 177] on div "Back to Basics Practice Questions PDF" at bounding box center [86, 177] width 123 height 19
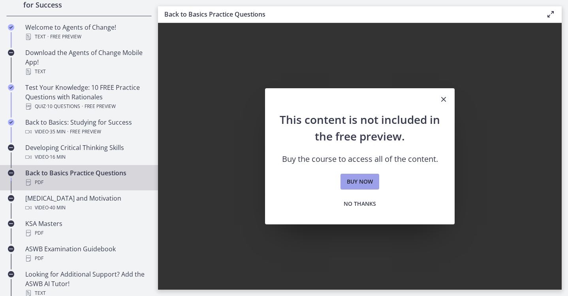
click at [357, 179] on span "Buy now" at bounding box center [360, 181] width 26 height 9
